Goal: Transaction & Acquisition: Purchase product/service

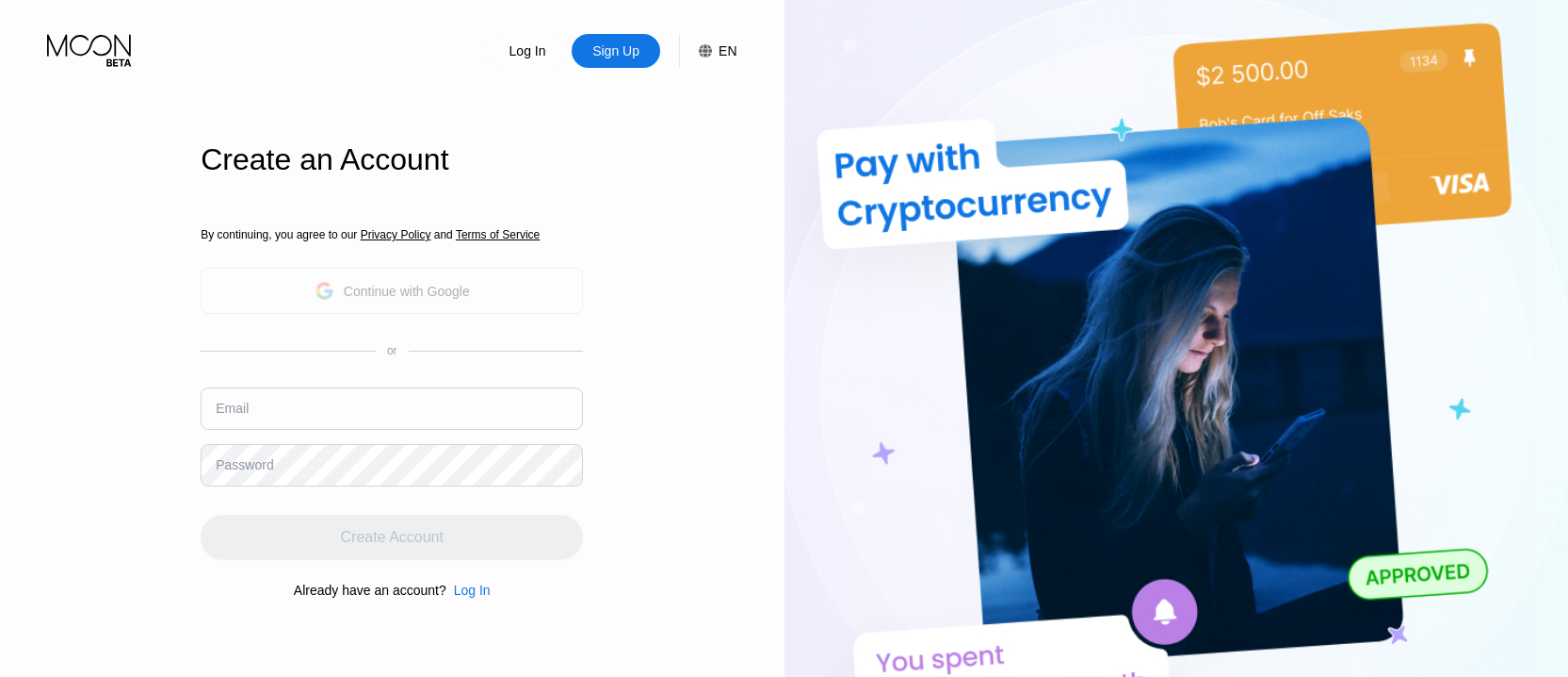
click at [408, 287] on div "Continue with Google" at bounding box center [407, 291] width 126 height 15
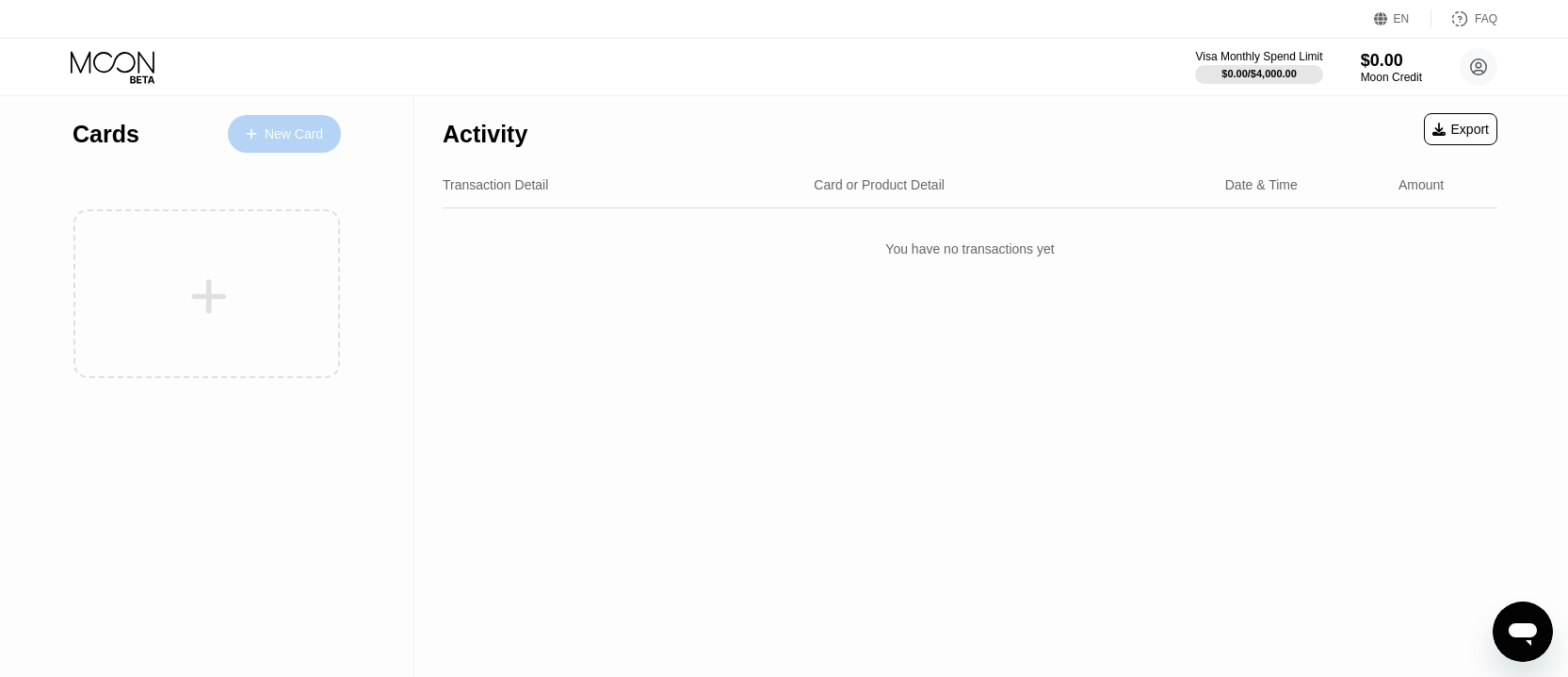
click at [296, 139] on div "New Card" at bounding box center [294, 134] width 59 height 16
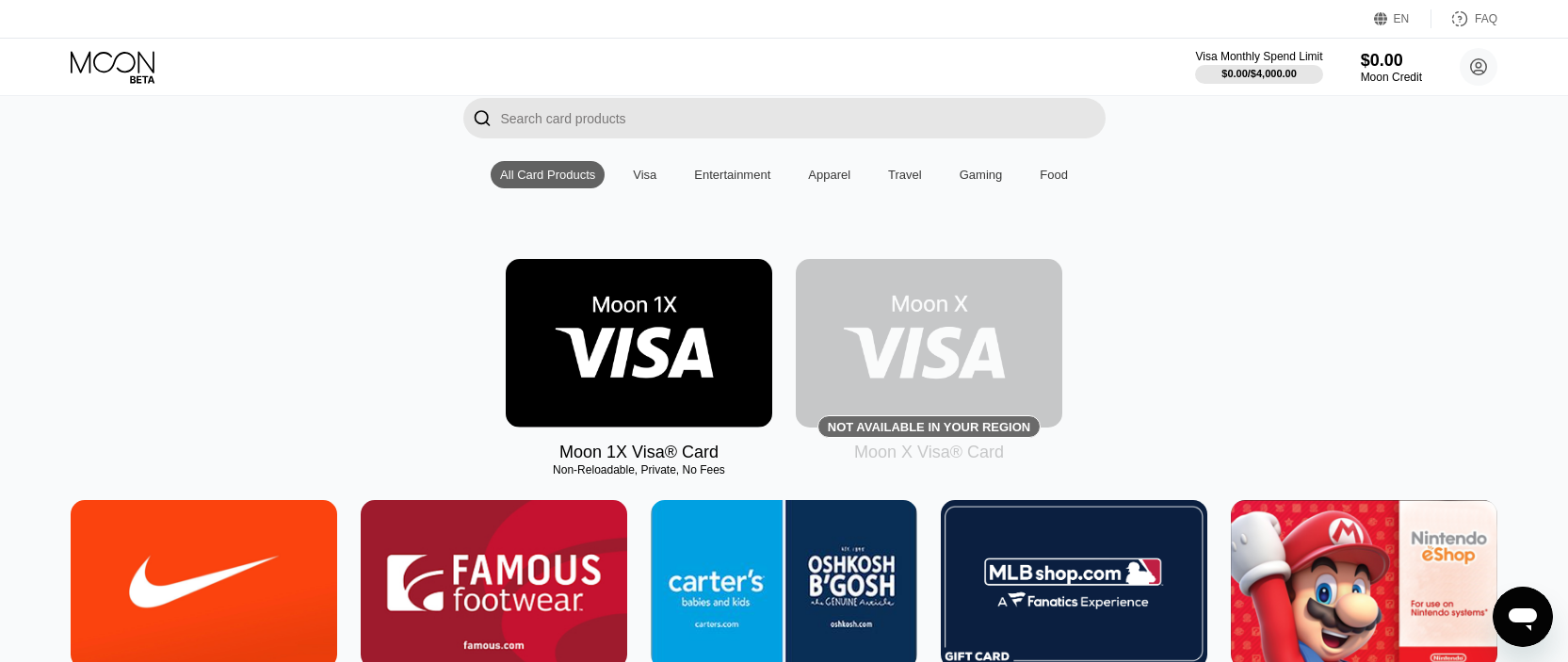
scroll to position [188, 0]
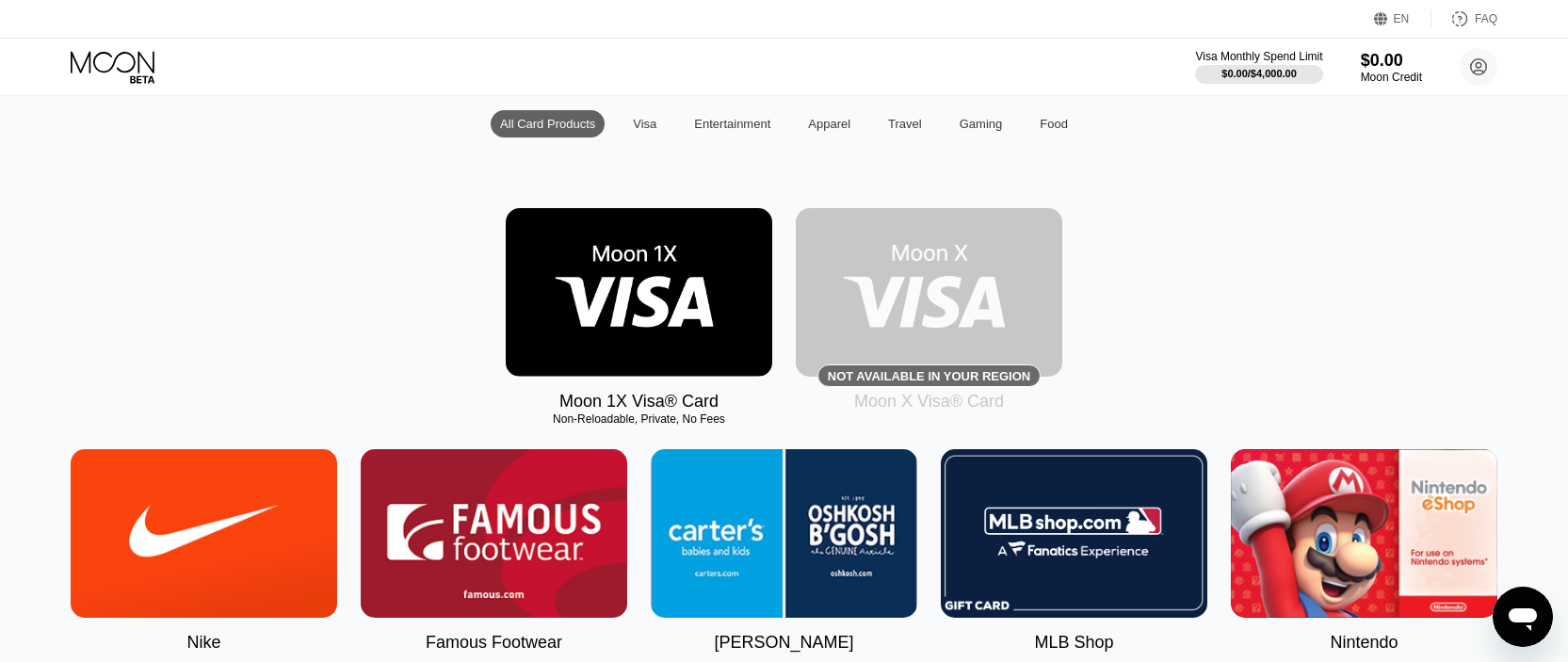
click at [672, 329] on img at bounding box center [639, 292] width 267 height 169
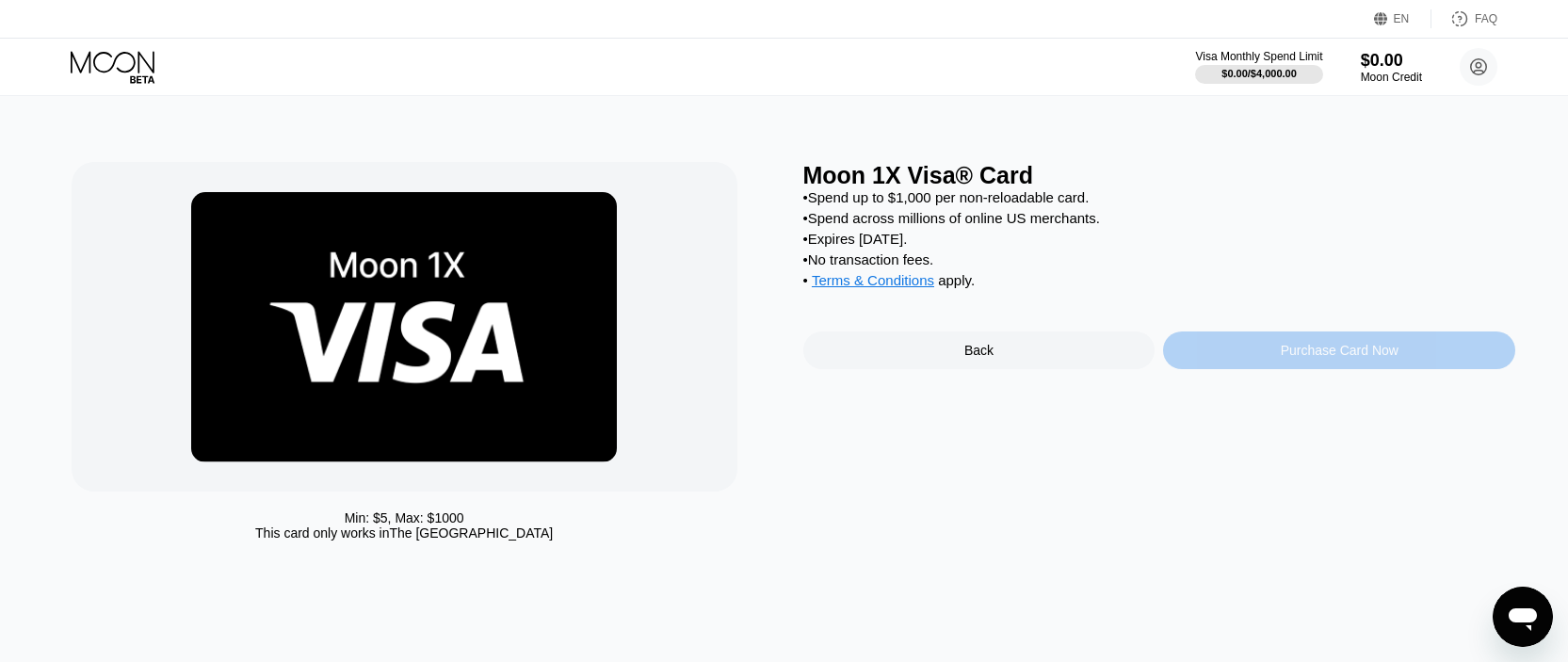
click at [1307, 357] on div "Purchase Card Now" at bounding box center [1340, 351] width 118 height 15
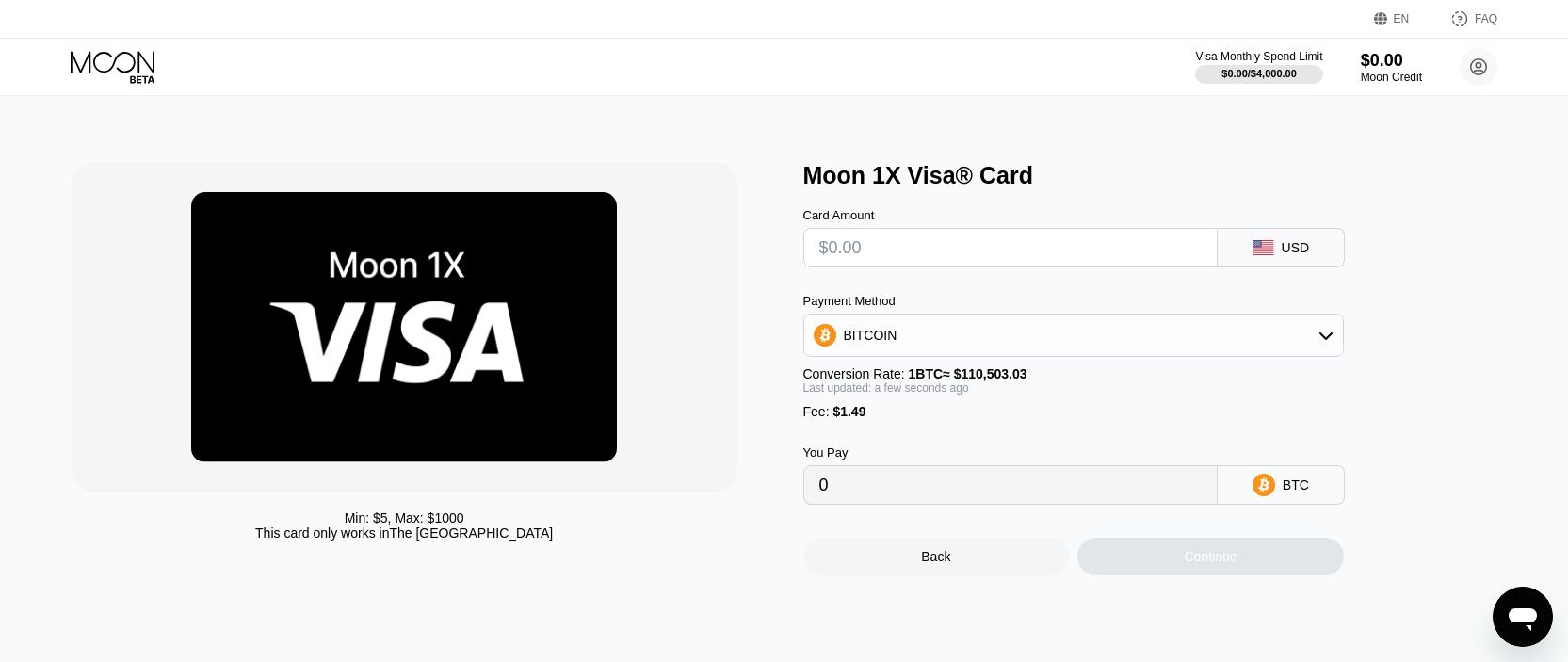
click at [1023, 261] on input "text" at bounding box center [1010, 248] width 383 height 38
type input "$32"
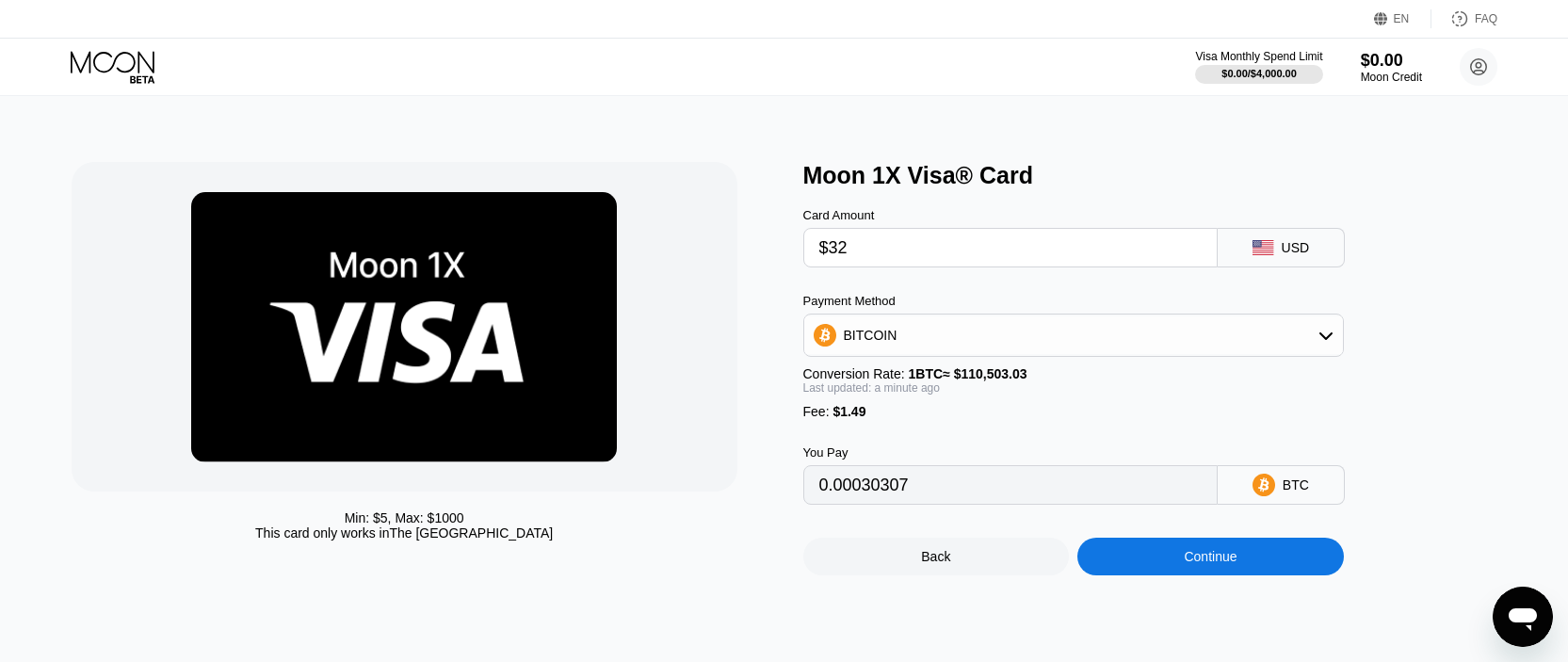
type input "0.00030307"
type input "$320"
type input "0.00290934"
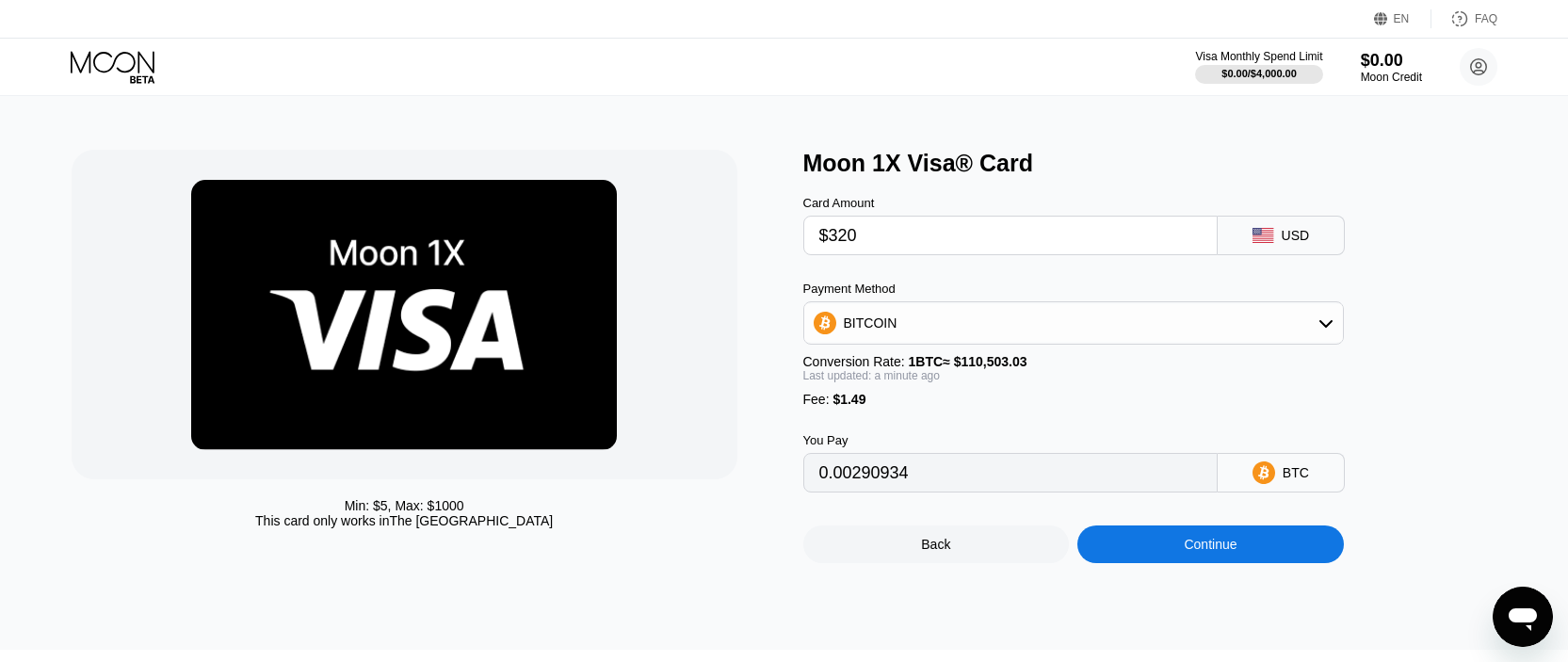
scroll to position [7, 0]
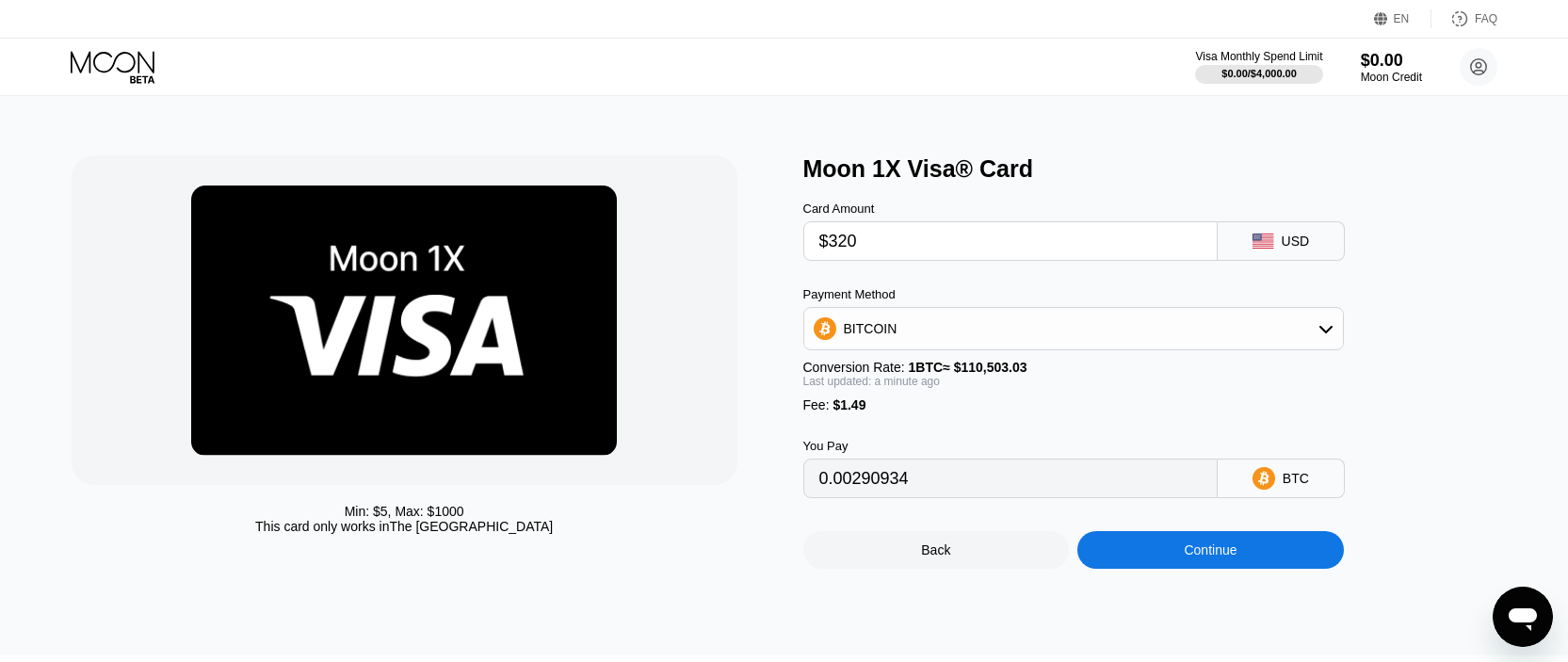
type input "$320"
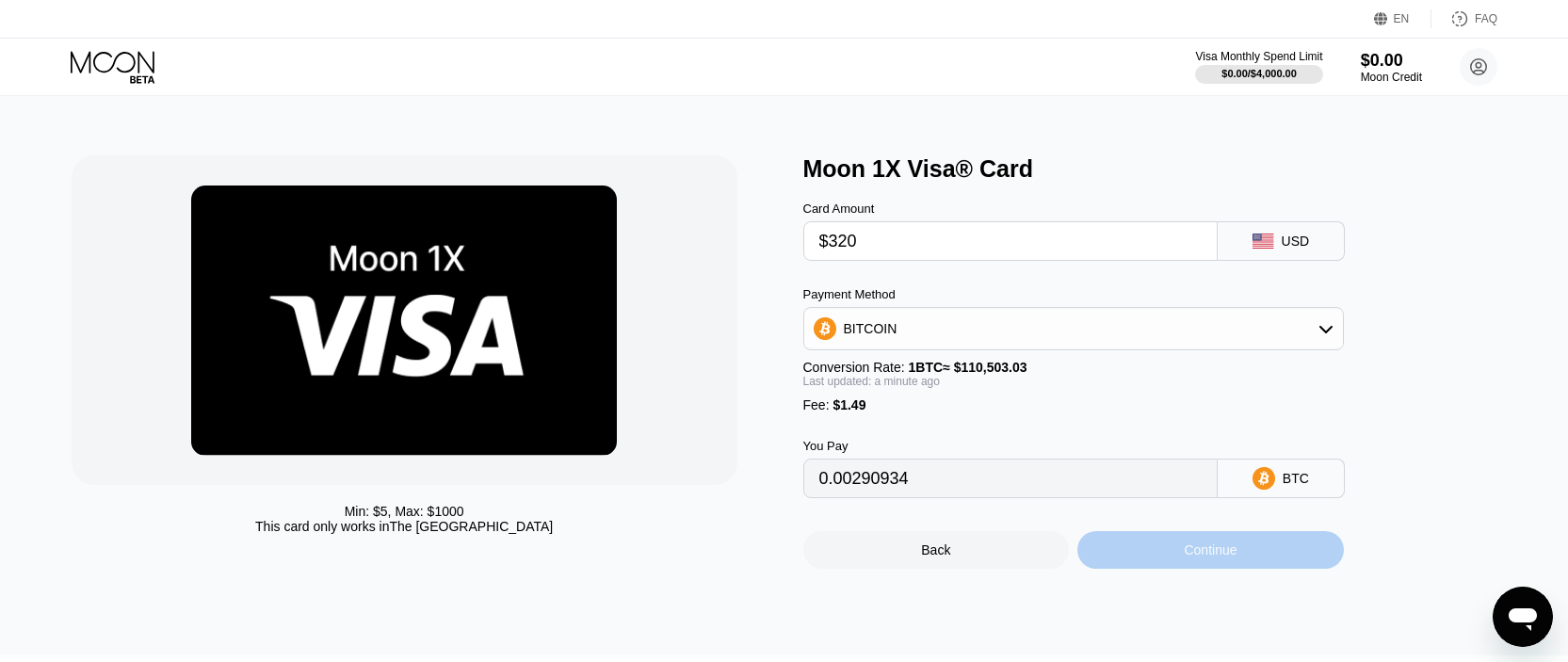
click at [1199, 558] on div "Continue" at bounding box center [1210, 550] width 53 height 15
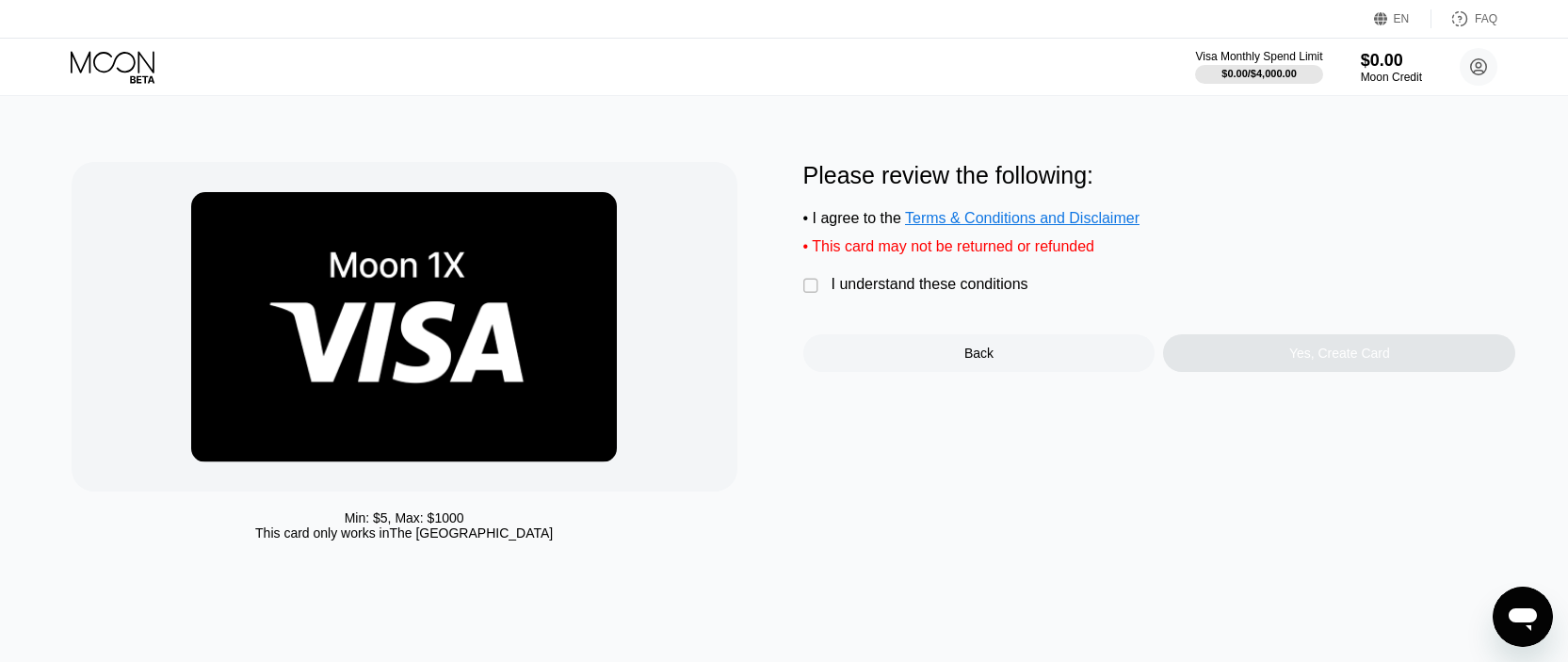
click at [812, 296] on div "" at bounding box center [813, 286] width 19 height 19
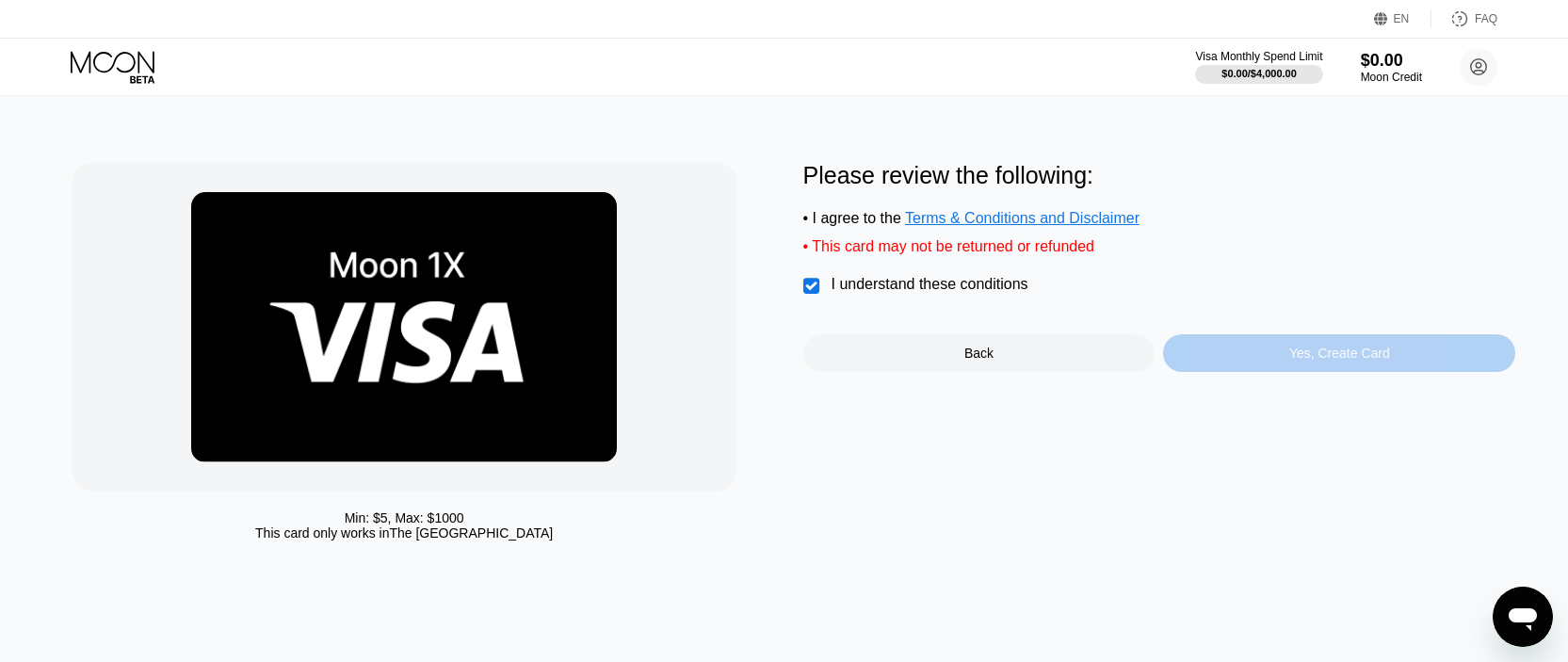
click at [1333, 360] on div "Yes, Create Card" at bounding box center [1340, 354] width 101 height 15
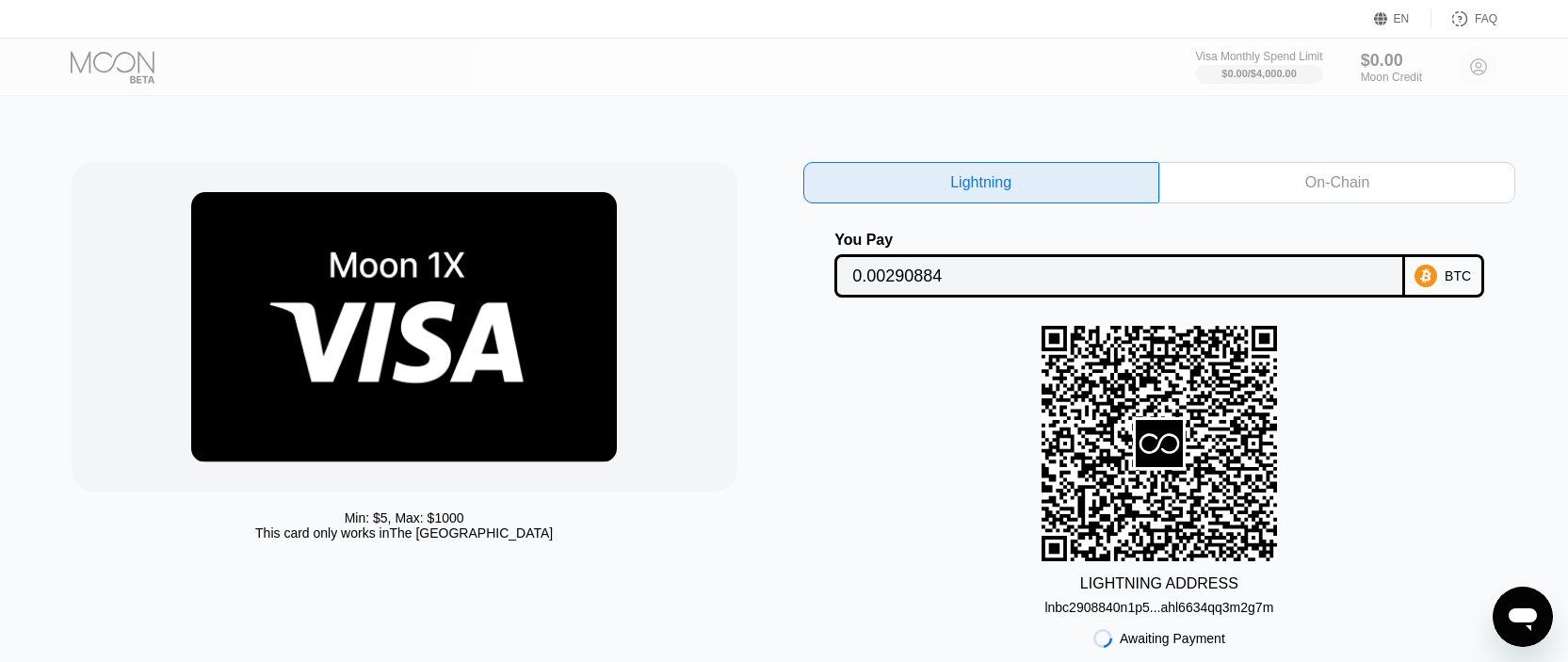
click at [1323, 187] on div "On-Chain" at bounding box center [1338, 183] width 64 height 19
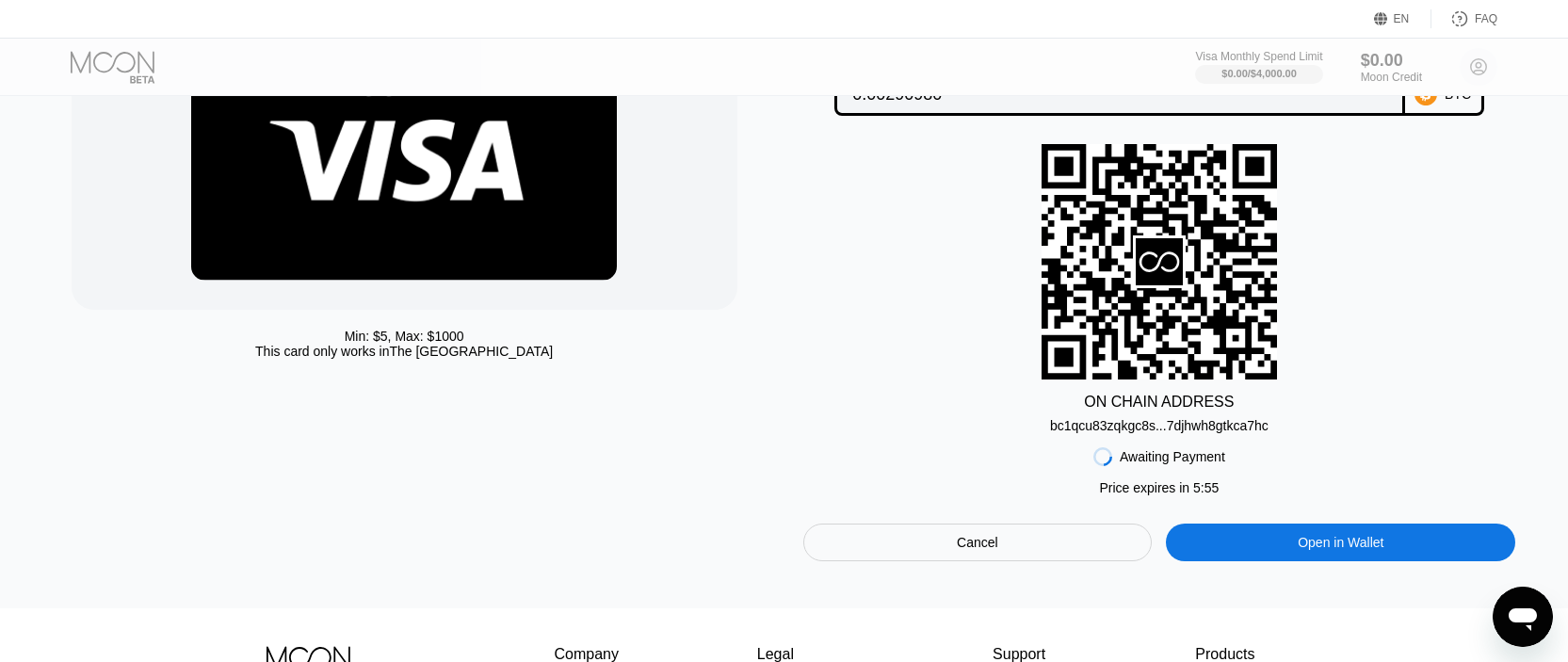
scroll to position [94, 0]
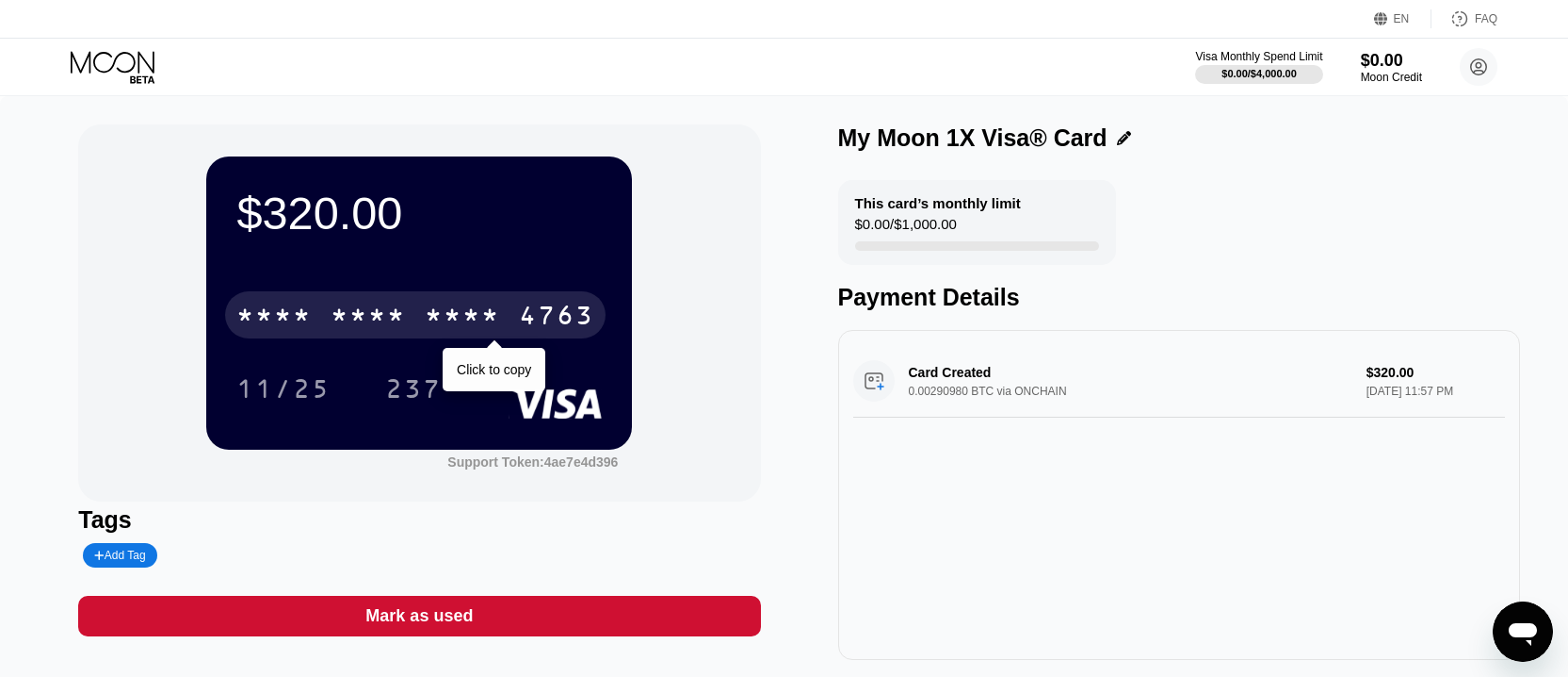
click at [376, 310] on div "* * * *" at bounding box center [368, 317] width 75 height 30
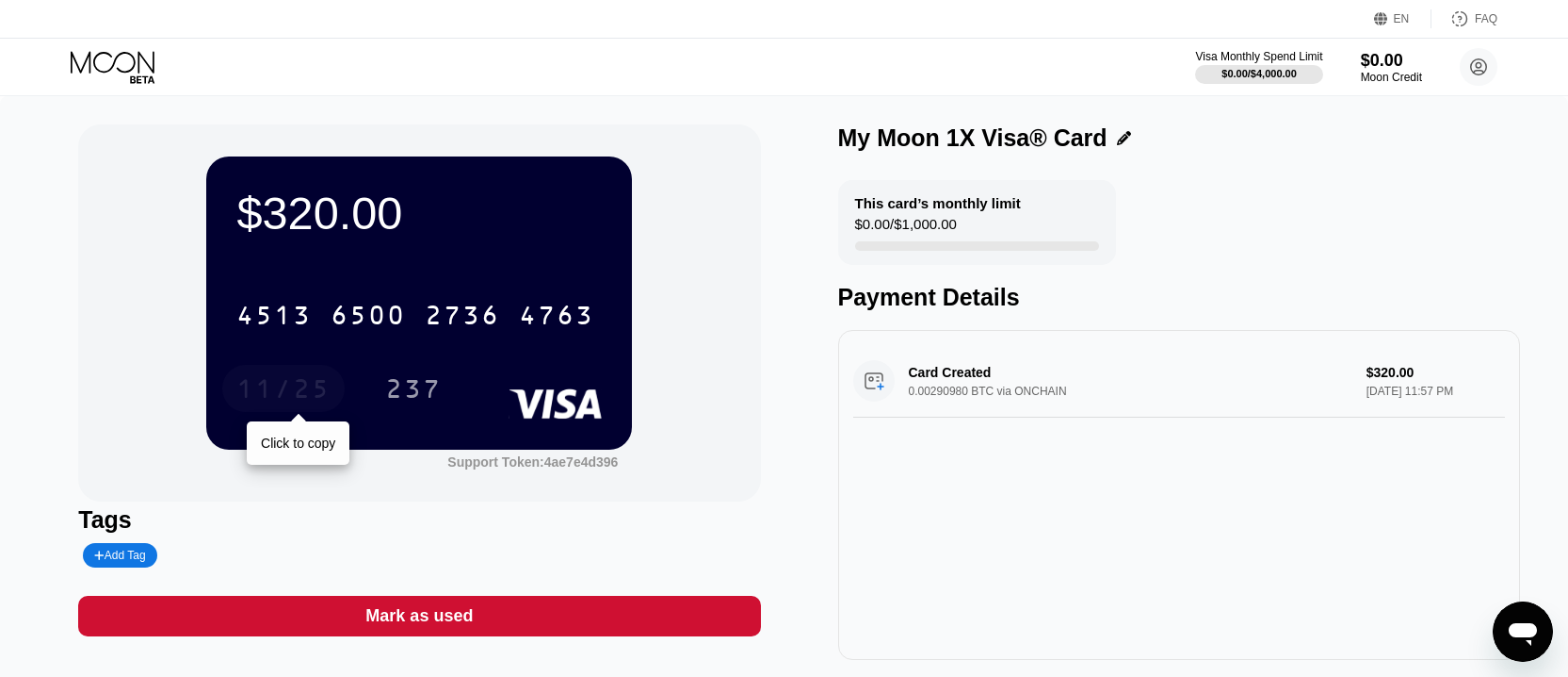
click at [295, 412] on div "11/25" at bounding box center [283, 388] width 122 height 47
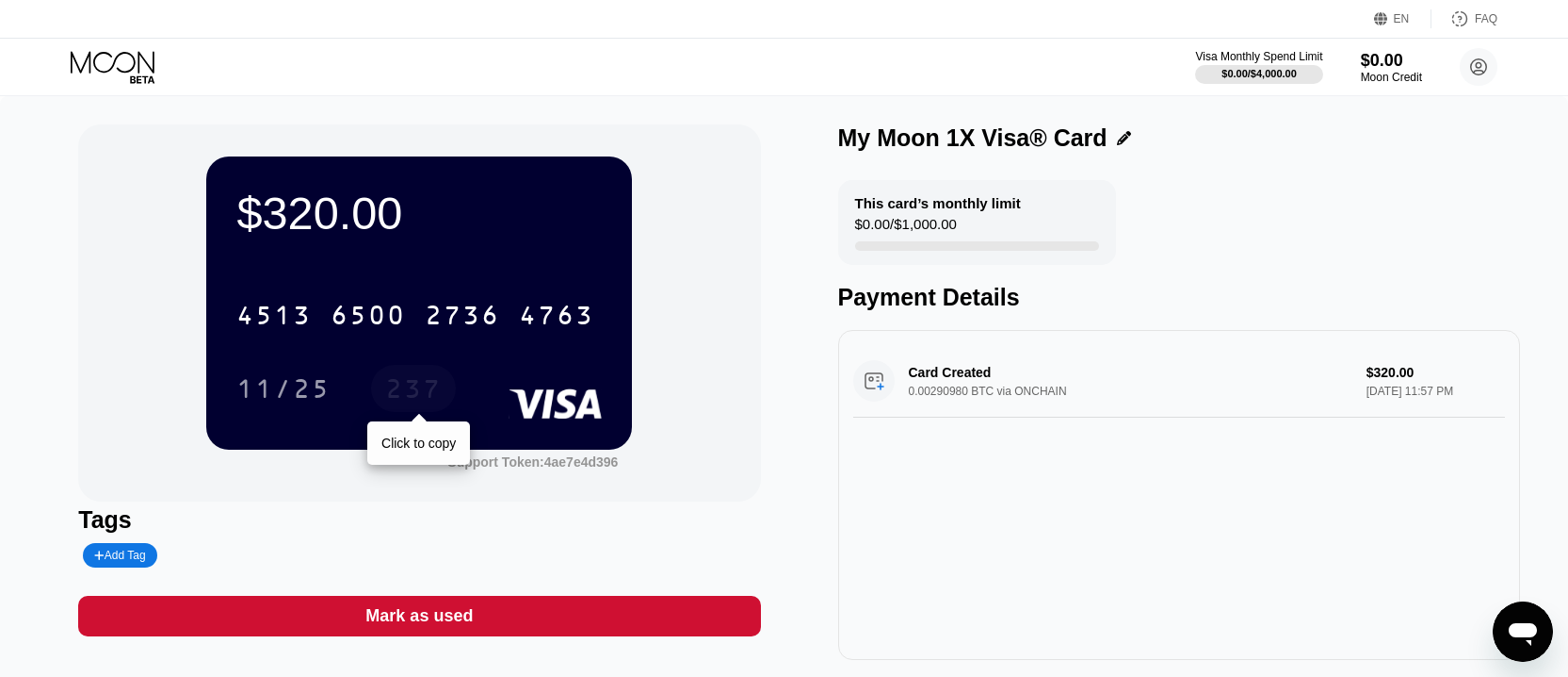
click at [412, 406] on div "237" at bounding box center [413, 391] width 57 height 30
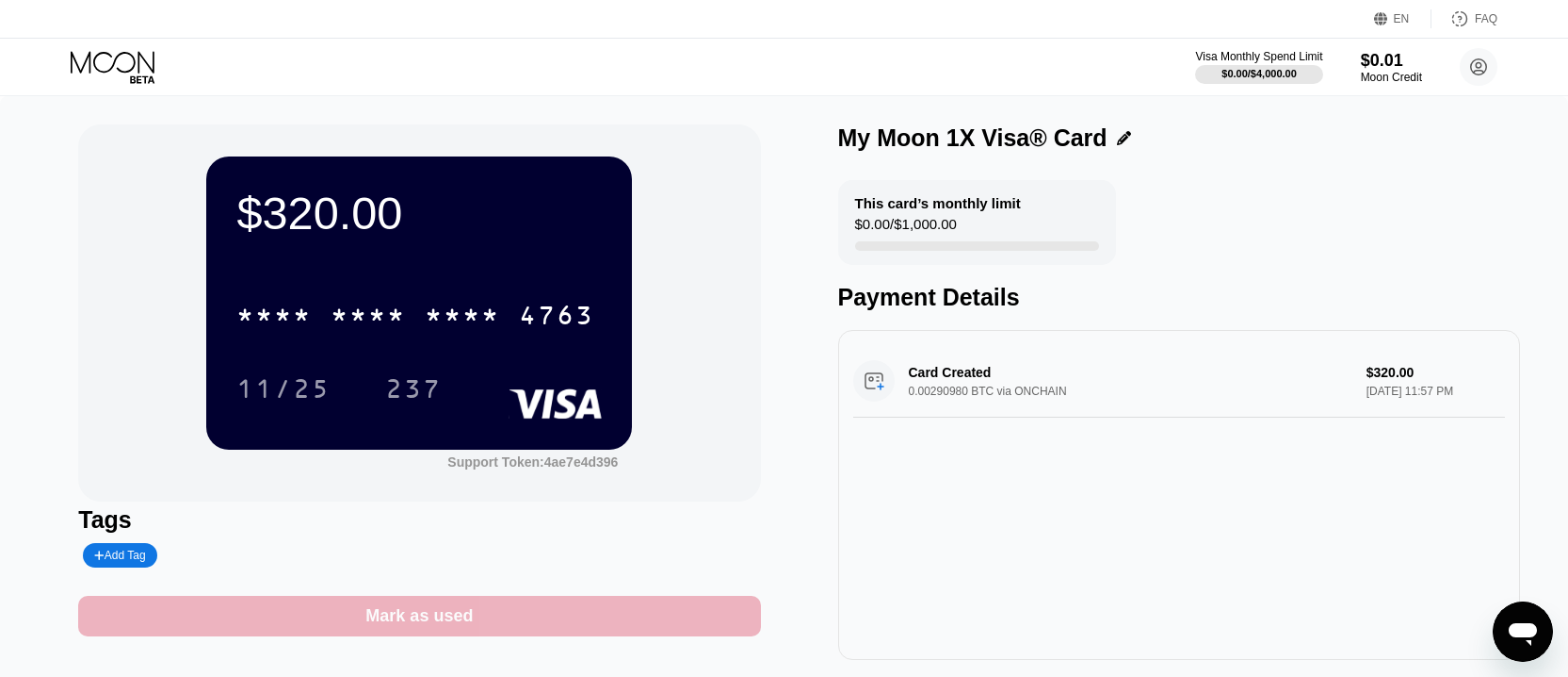
click at [549, 622] on div "Mark as used" at bounding box center [419, 616] width 682 height 41
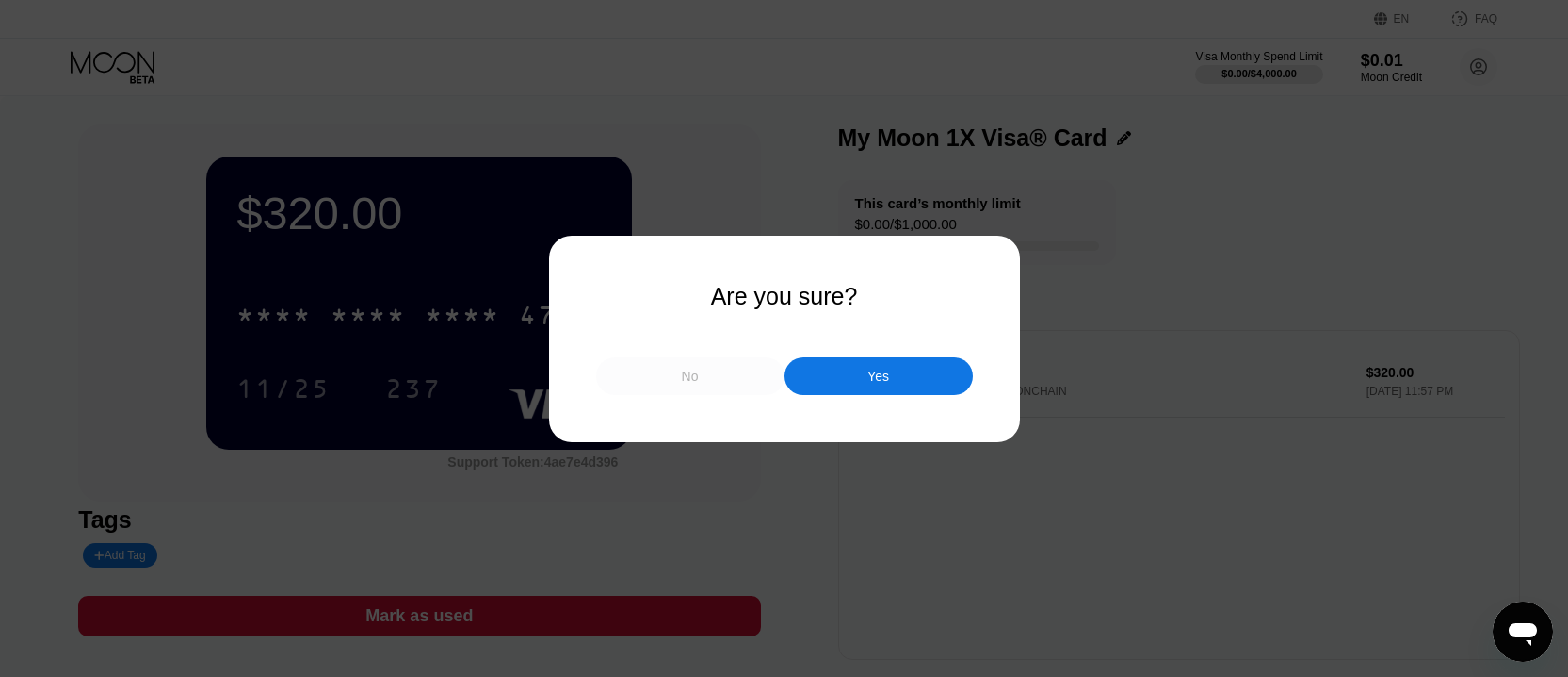
click at [701, 372] on div "No" at bounding box center [690, 375] width 188 height 38
